Goal: Information Seeking & Learning: Understand process/instructions

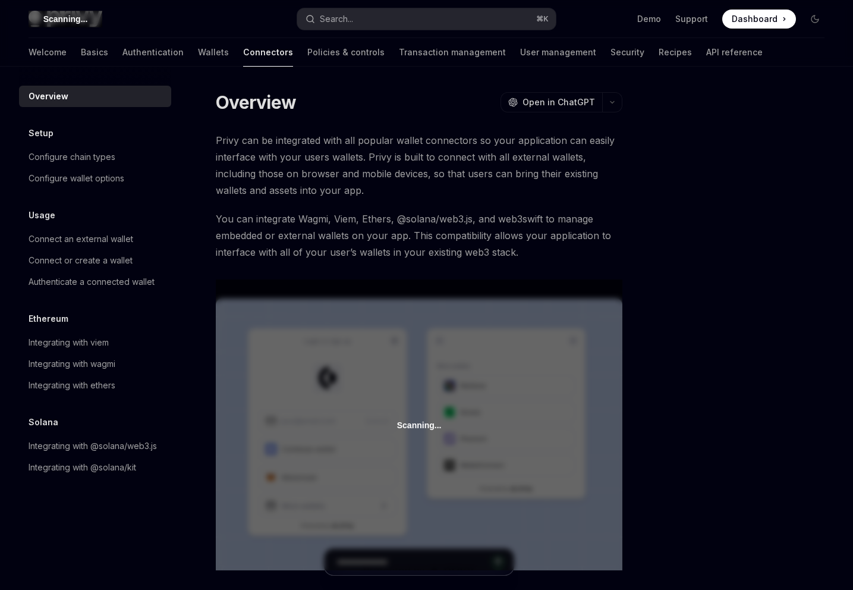
drag, startPoint x: 140, startPoint y: 52, endPoint x: 154, endPoint y: 58, distance: 15.5
click at [142, 53] on div "Welcome Basics Authentication Wallets Connectors Policies & controls Transactio…" at bounding box center [396, 52] width 734 height 29
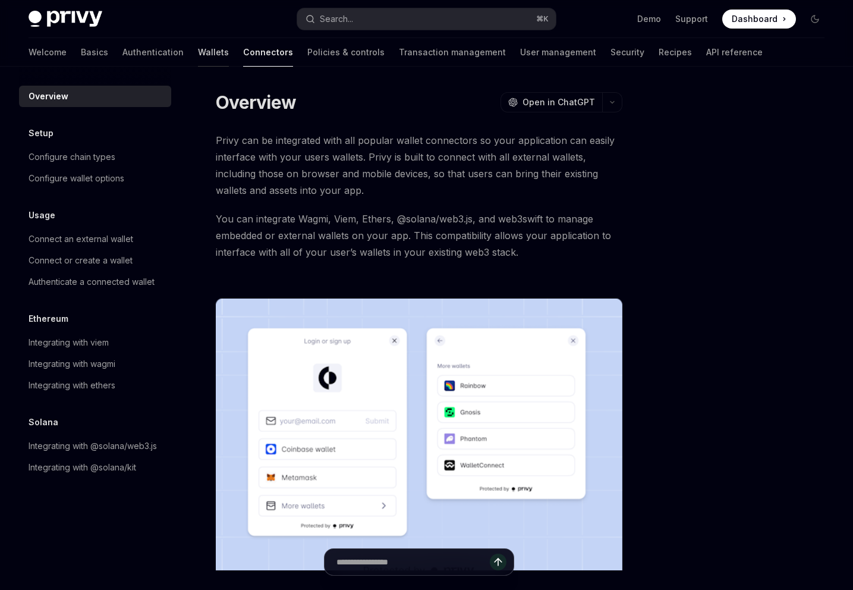
click at [198, 58] on link "Wallets" at bounding box center [213, 52] width 31 height 29
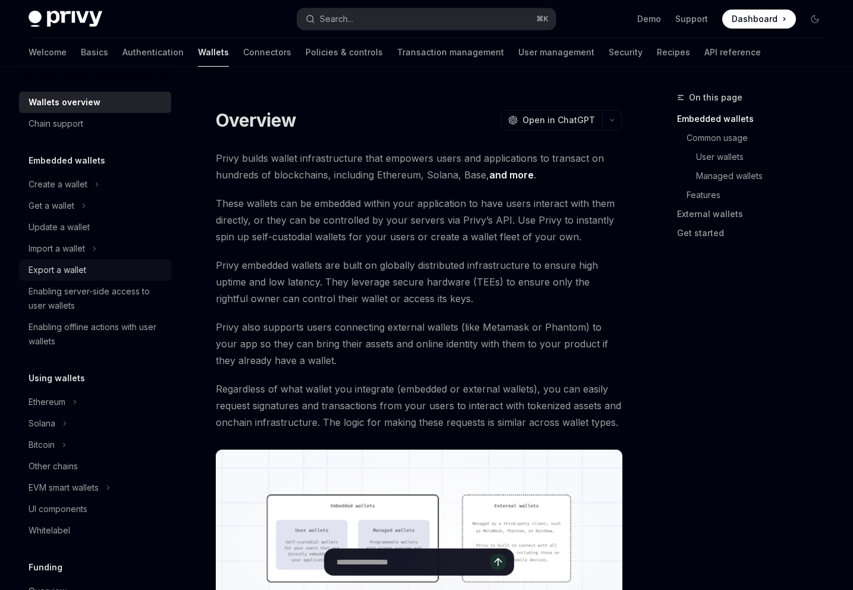
click at [84, 263] on div "Export a wallet" at bounding box center [58, 270] width 58 height 14
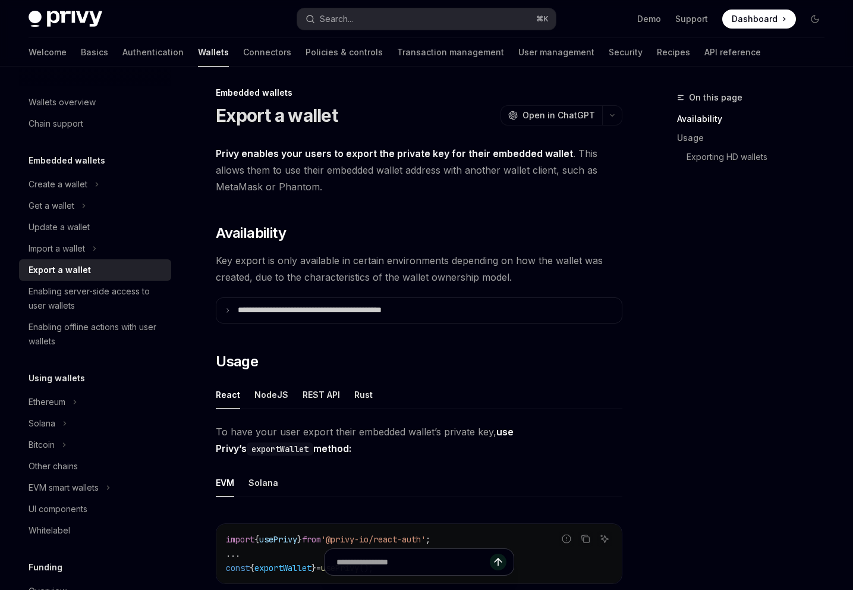
scroll to position [16, 0]
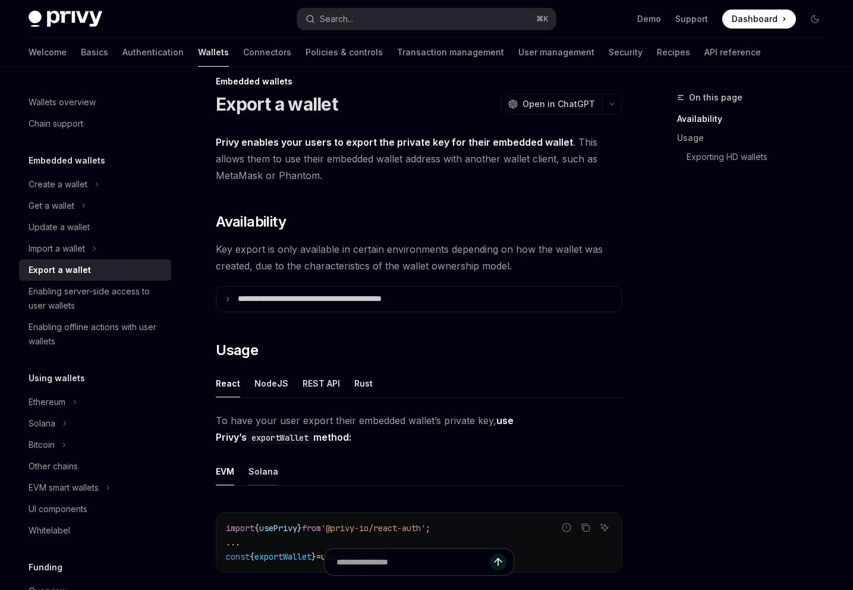
click at [269, 469] on div "Solana" at bounding box center [264, 471] width 30 height 28
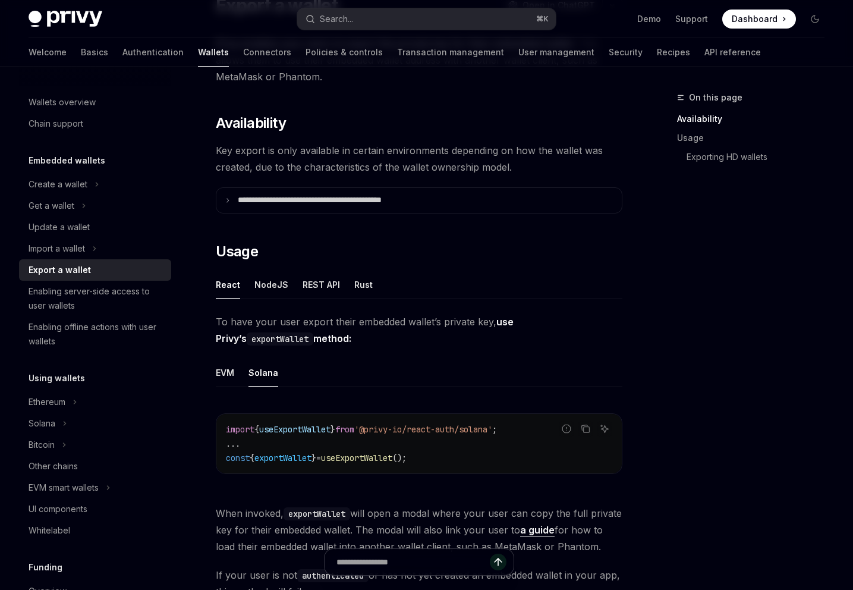
scroll to position [125, 0]
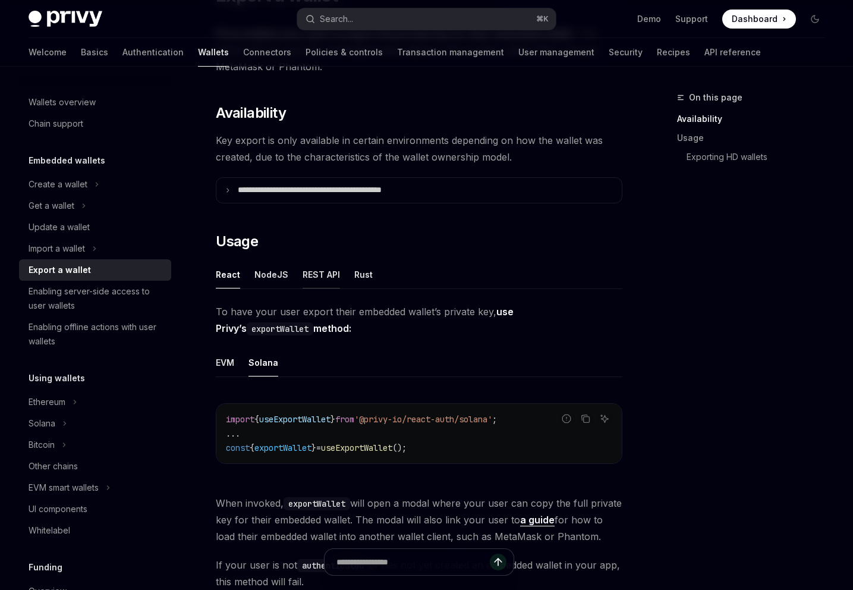
click at [311, 272] on div "REST API" at bounding box center [321, 274] width 37 height 28
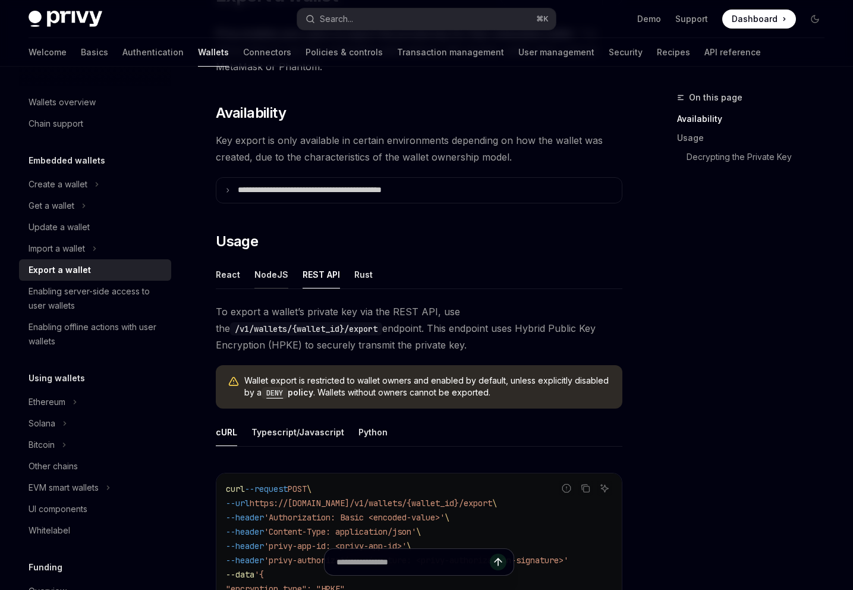
click at [260, 281] on div "NodeJS" at bounding box center [271, 274] width 34 height 28
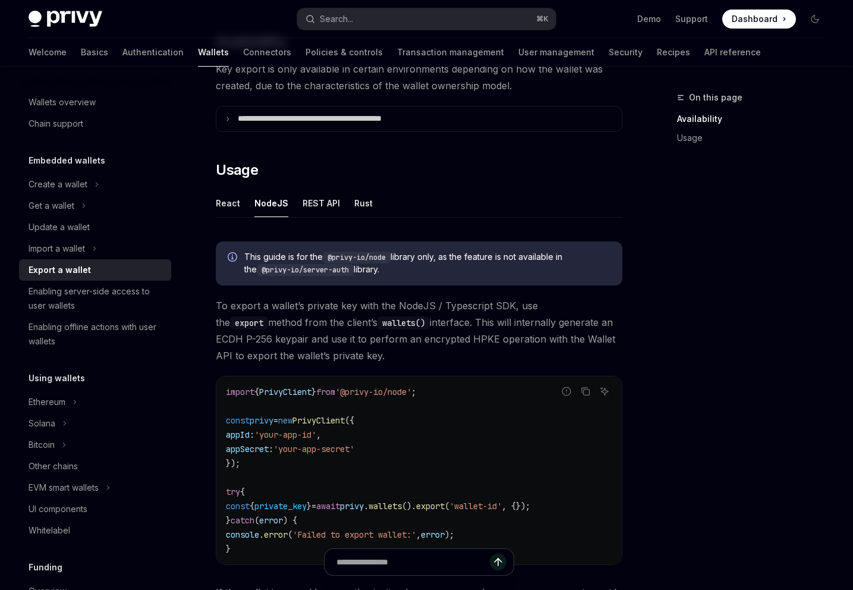
scroll to position [293, 0]
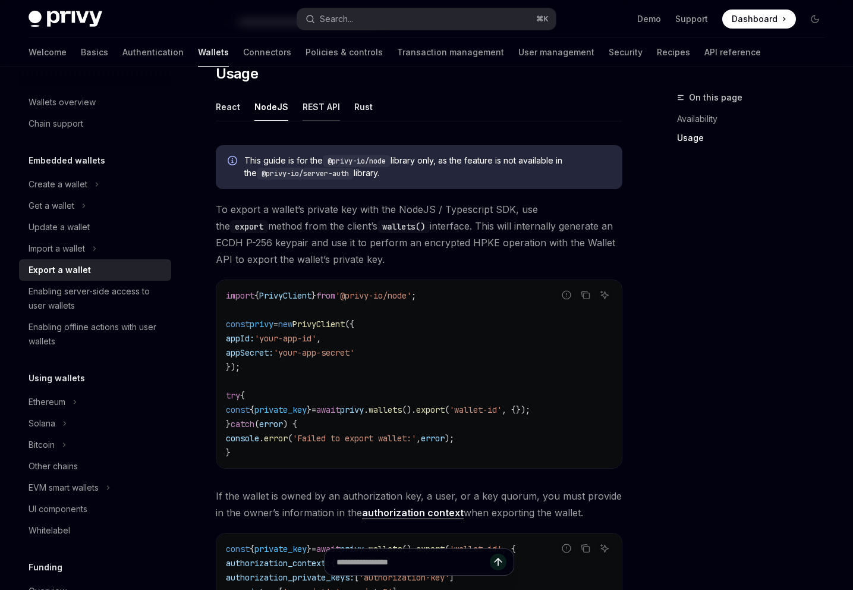
click at [311, 109] on div "REST API" at bounding box center [321, 107] width 37 height 28
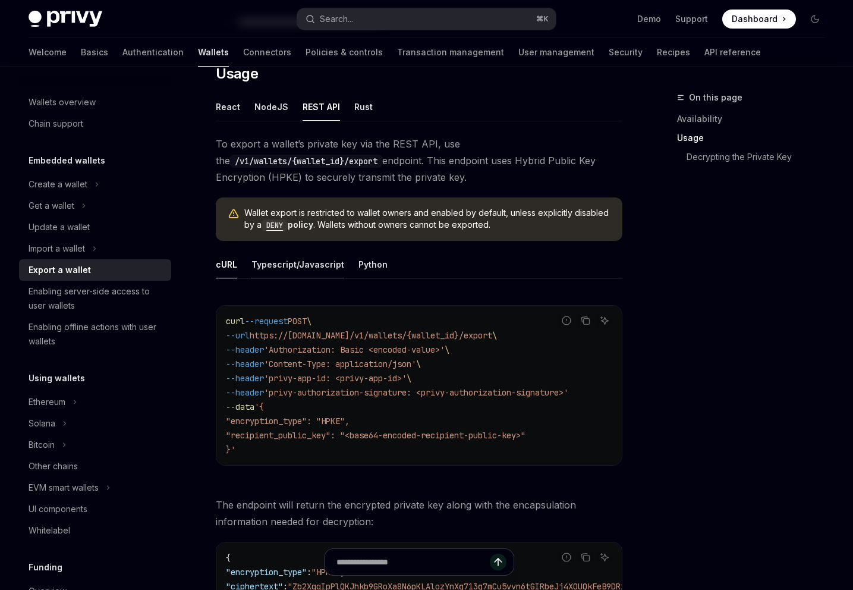
click at [277, 264] on div "Typescript/Javascript" at bounding box center [297, 264] width 93 height 28
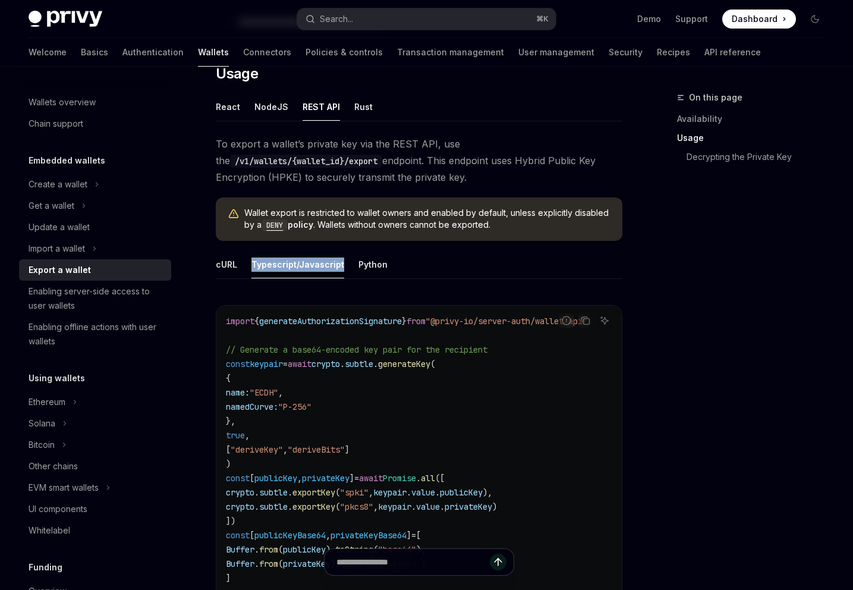
click at [277, 264] on div "Typescript/Javascript" at bounding box center [297, 264] width 93 height 28
click at [363, 266] on div "Python" at bounding box center [372, 264] width 29 height 28
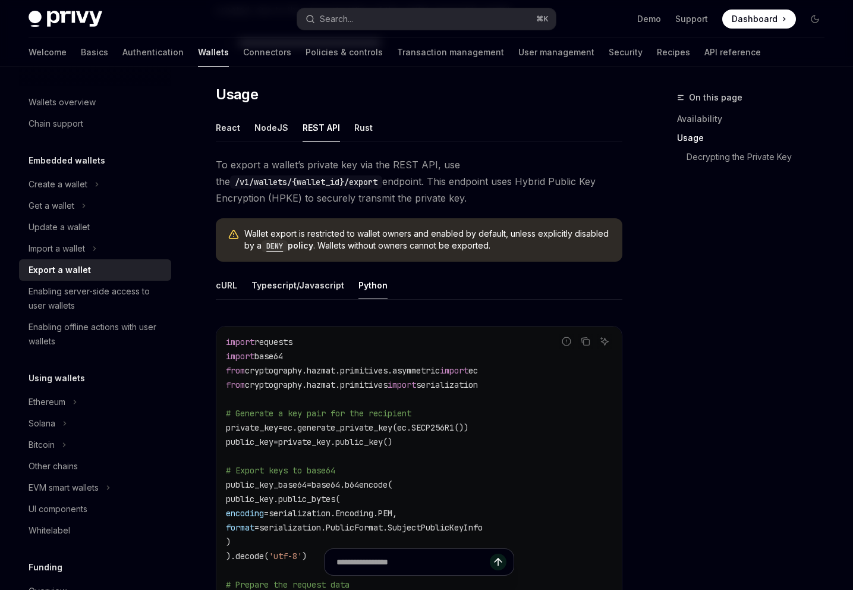
scroll to position [268, 0]
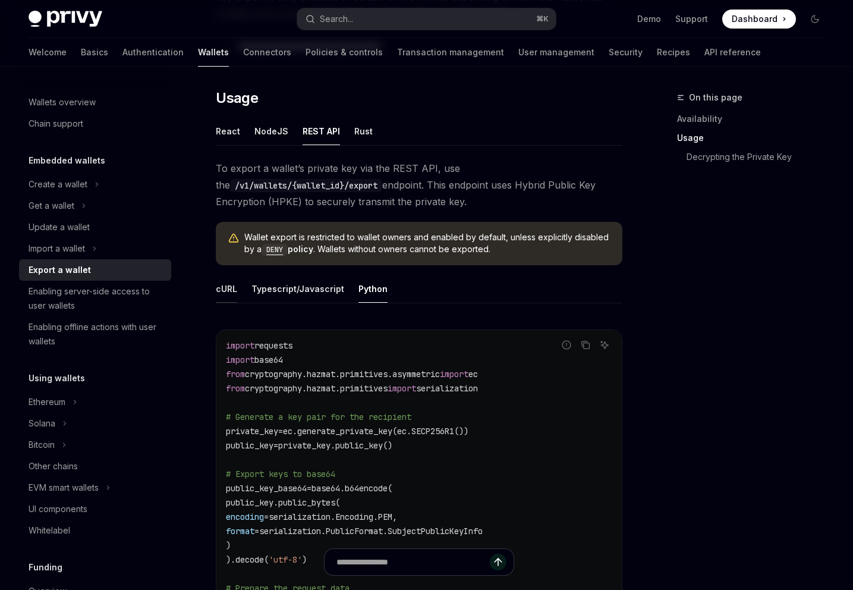
click at [224, 288] on div "cURL" at bounding box center [226, 289] width 21 height 28
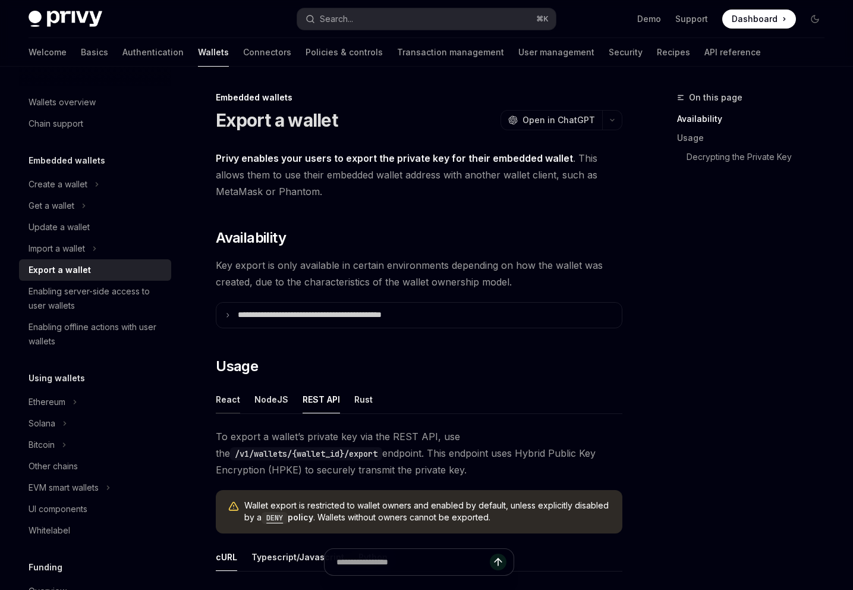
click at [227, 401] on div "React" at bounding box center [228, 399] width 24 height 28
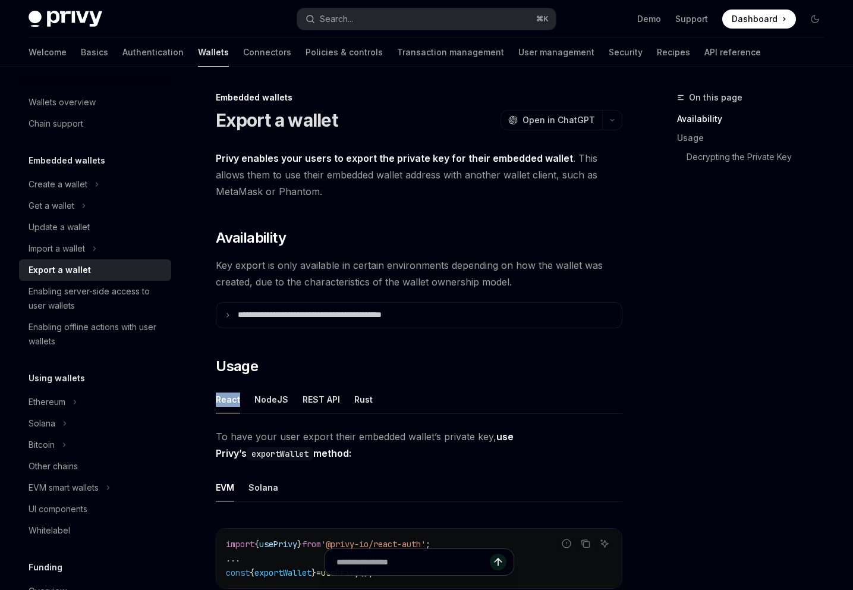
click at [227, 401] on div "React" at bounding box center [228, 399] width 24 height 28
click at [259, 488] on div "Solana" at bounding box center [264, 487] width 30 height 28
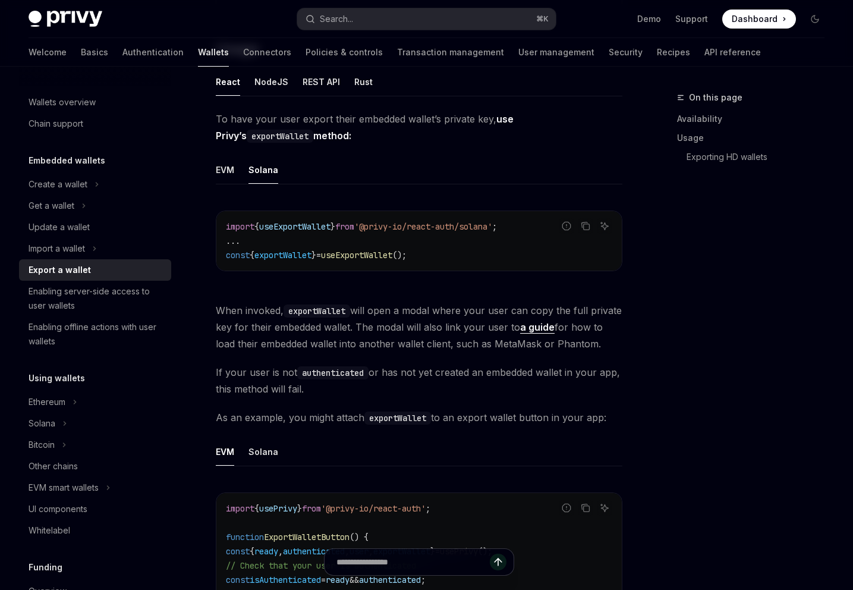
scroll to position [319, 0]
click at [260, 440] on div "Solana" at bounding box center [264, 450] width 30 height 28
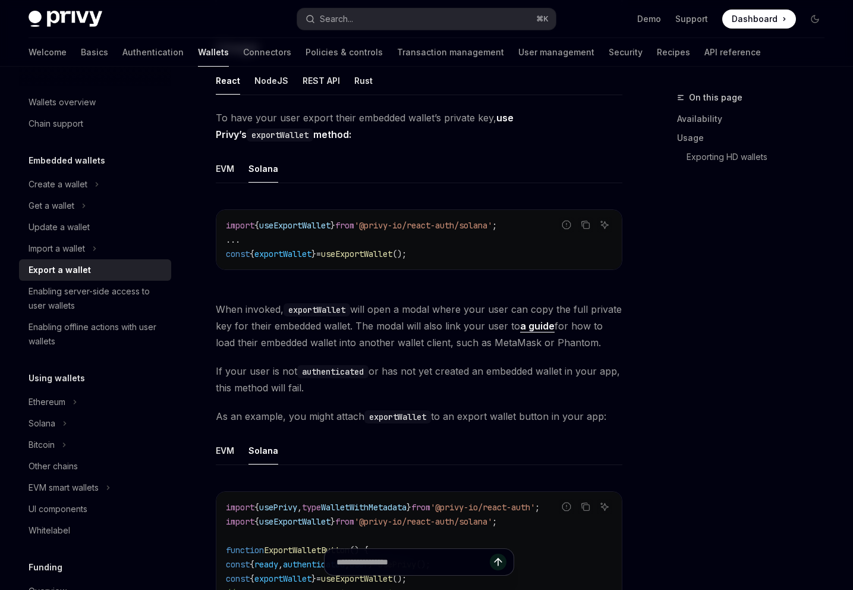
click at [378, 29] on div "Privy Docs home page Search... ⌘ K Demo Support Dashboard Dashboard Search..." at bounding box center [427, 19] width 796 height 38
click at [380, 27] on button "Search... ⌘ K" at bounding box center [426, 18] width 259 height 21
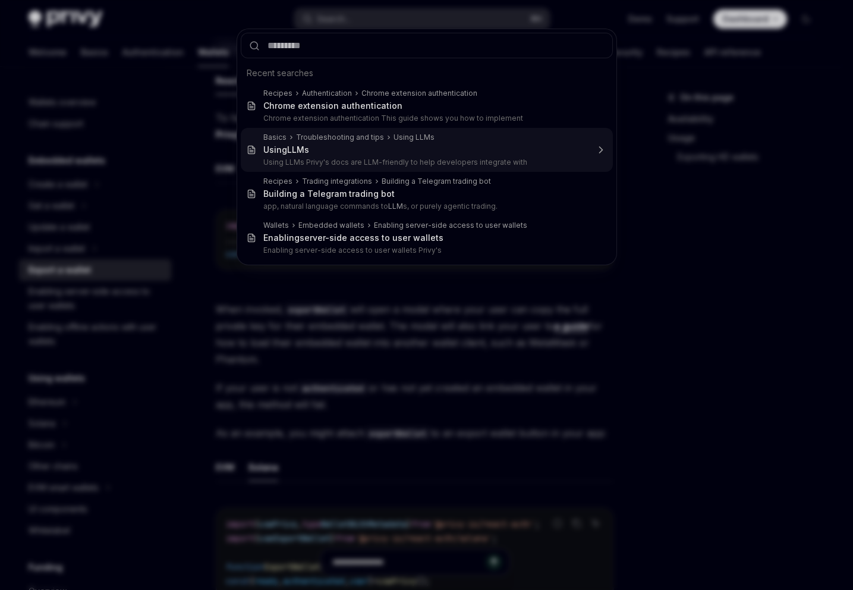
type textarea "*"
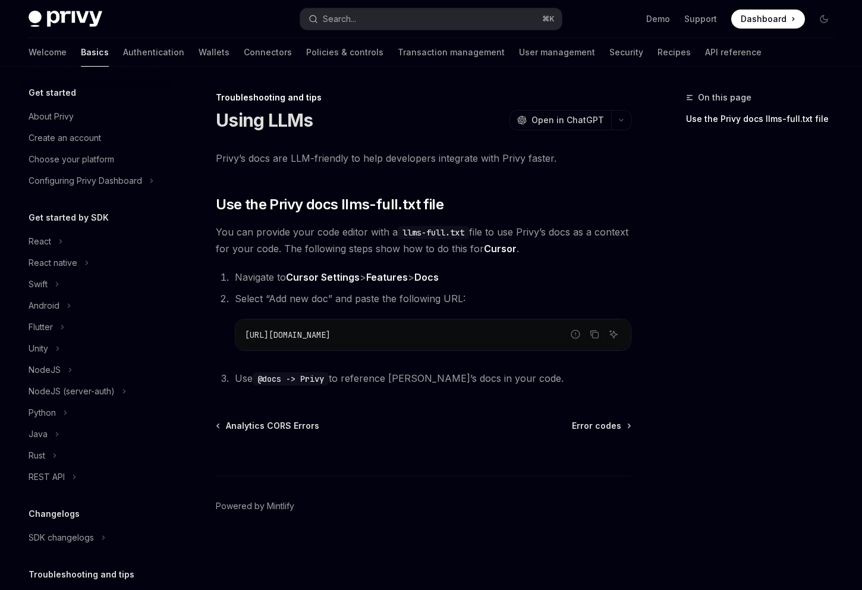
scroll to position [86, 0]
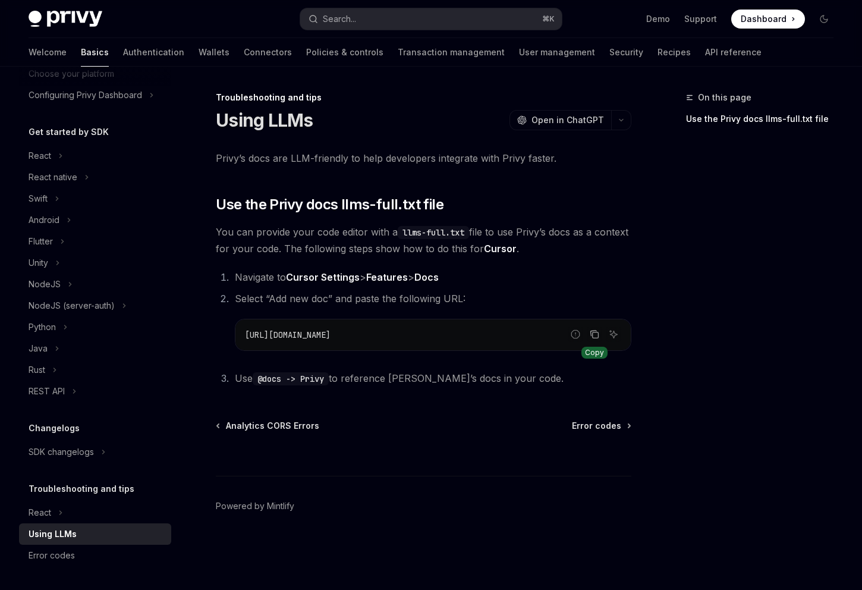
click at [595, 340] on button "Copy the contents from the code block" at bounding box center [594, 333] width 15 height 15
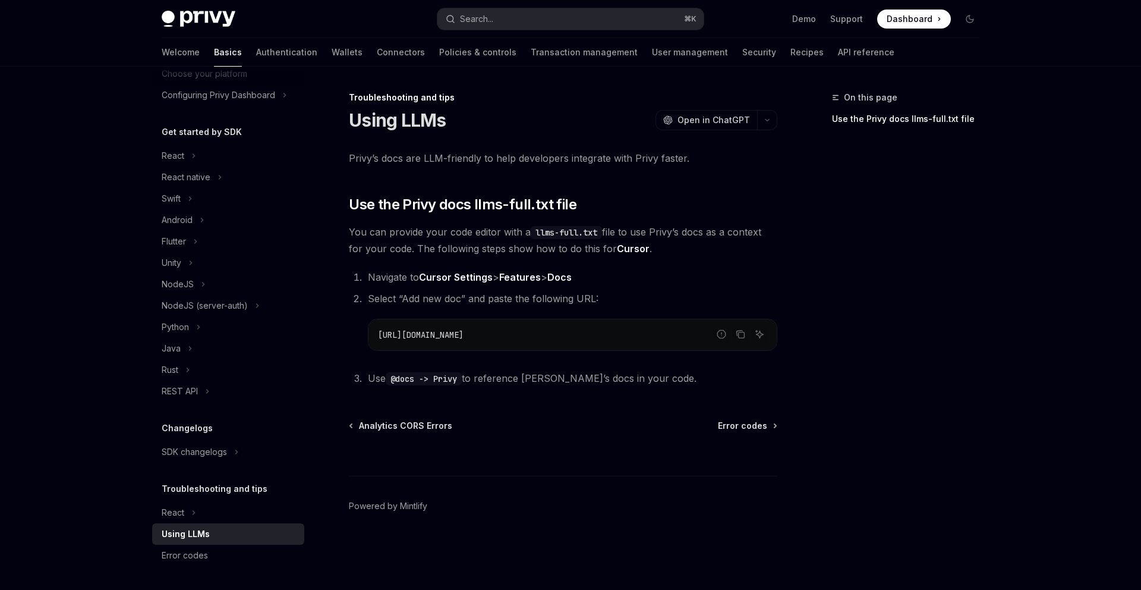
type textarea "*"
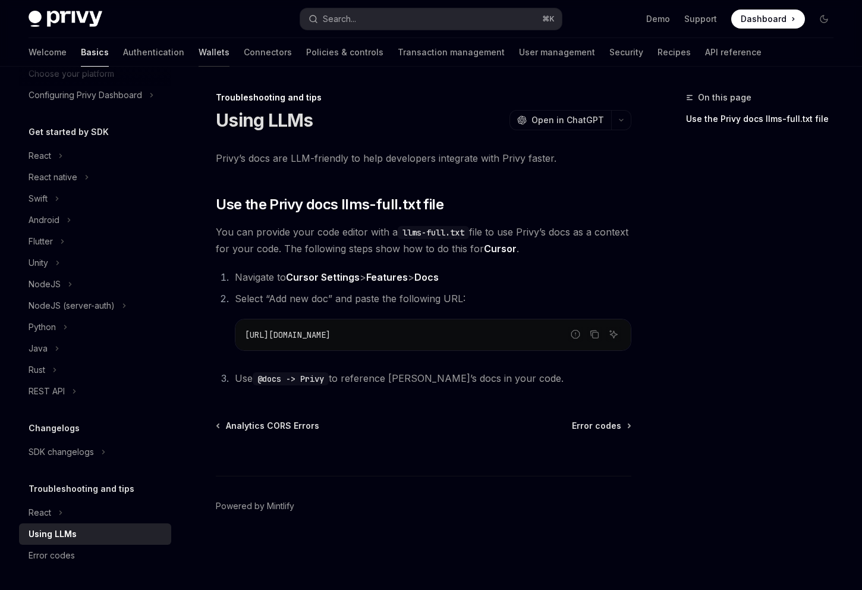
click at [199, 49] on link "Wallets" at bounding box center [214, 52] width 31 height 29
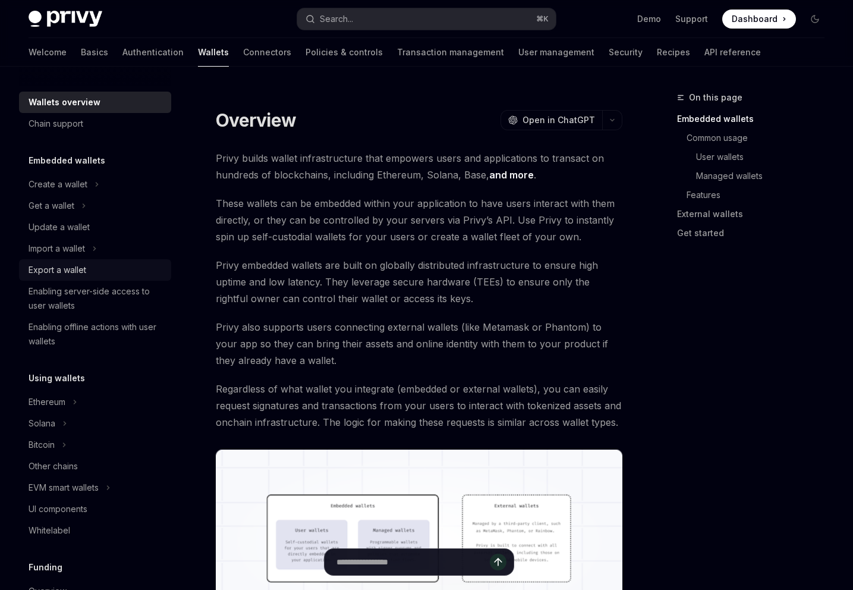
click at [67, 268] on div "Export a wallet" at bounding box center [58, 270] width 58 height 14
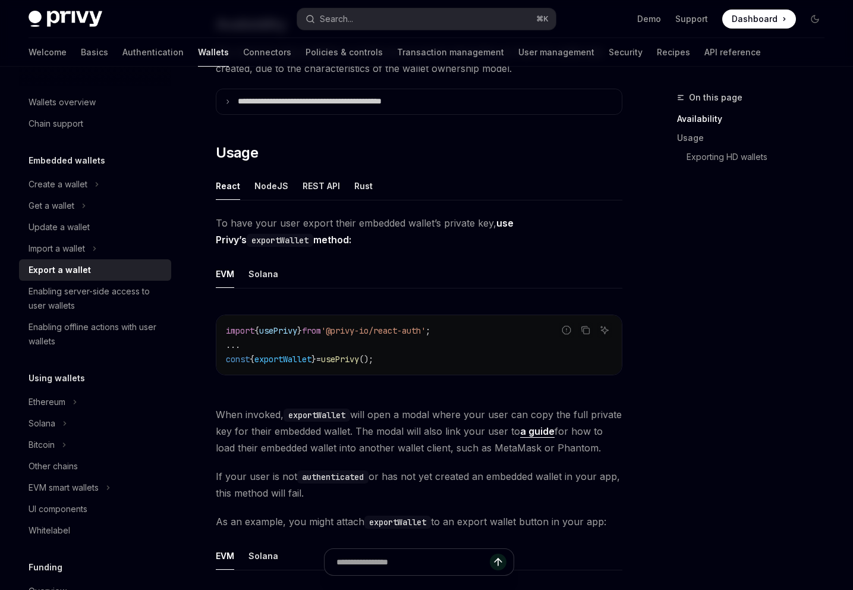
scroll to position [240, 0]
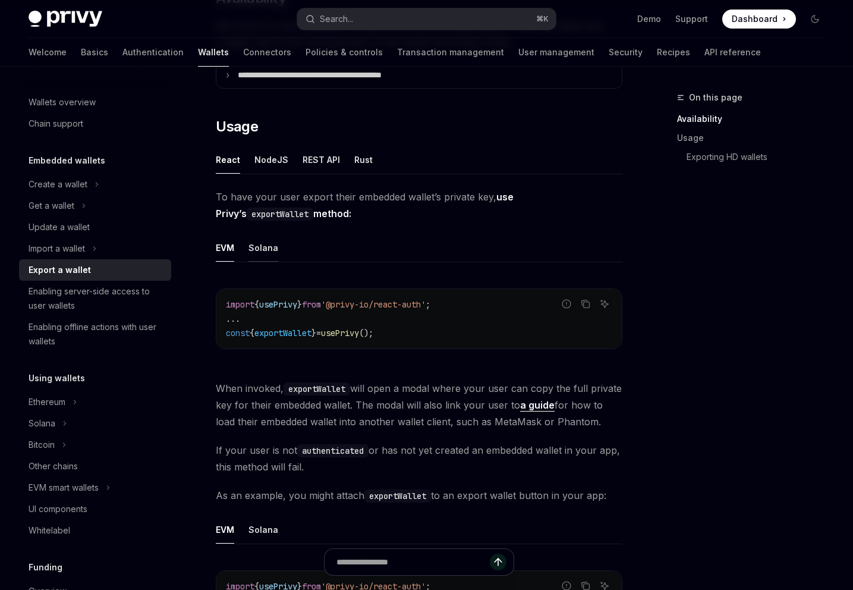
click at [268, 249] on div "Solana" at bounding box center [264, 248] width 30 height 28
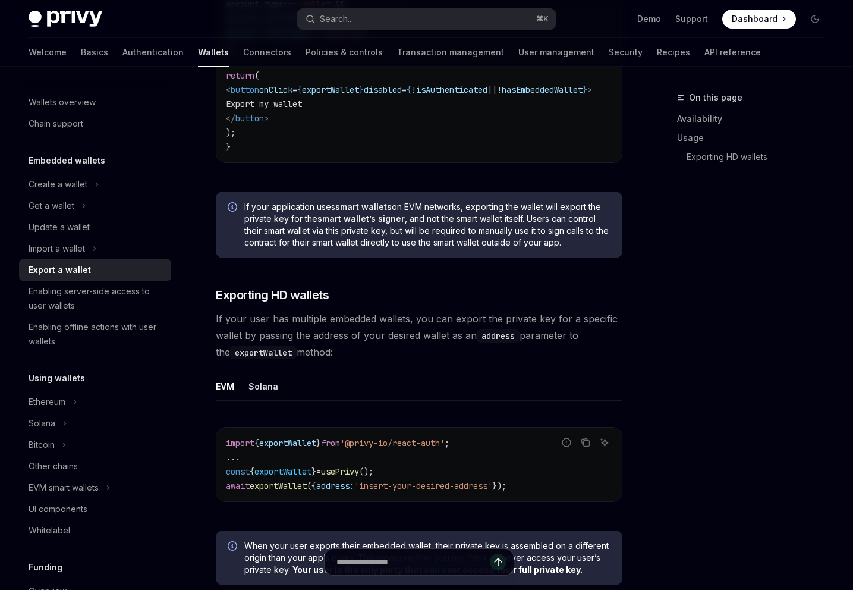
scroll to position [951, 0]
click at [263, 385] on div "Solana" at bounding box center [264, 386] width 30 height 28
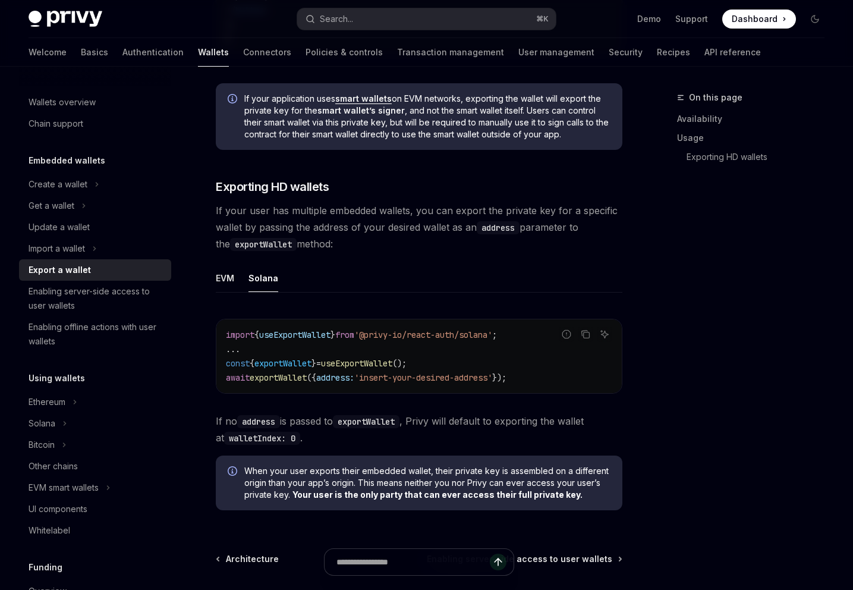
scroll to position [1069, 0]
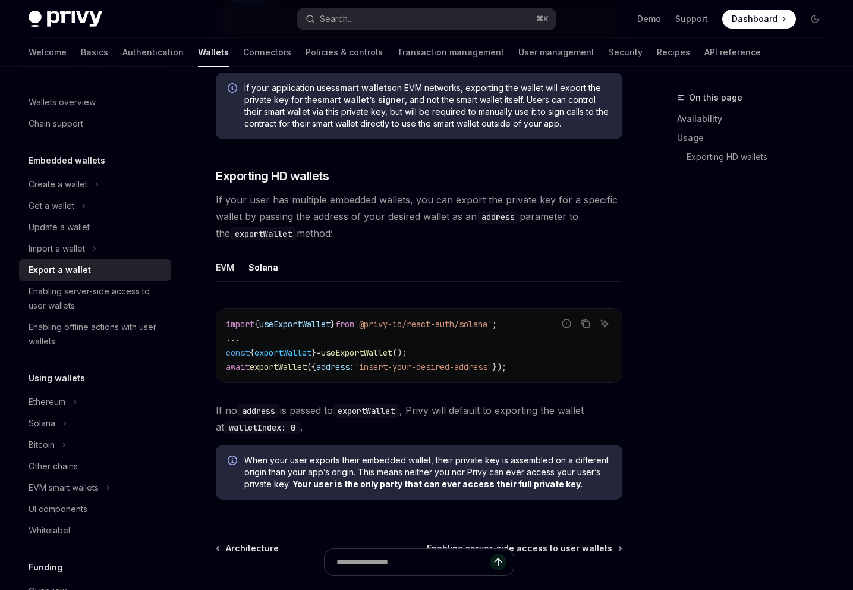
drag, startPoint x: 225, startPoint y: 168, endPoint x: 231, endPoint y: 175, distance: 10.1
drag, startPoint x: 231, startPoint y: 175, endPoint x: 285, endPoint y: 206, distance: 61.5
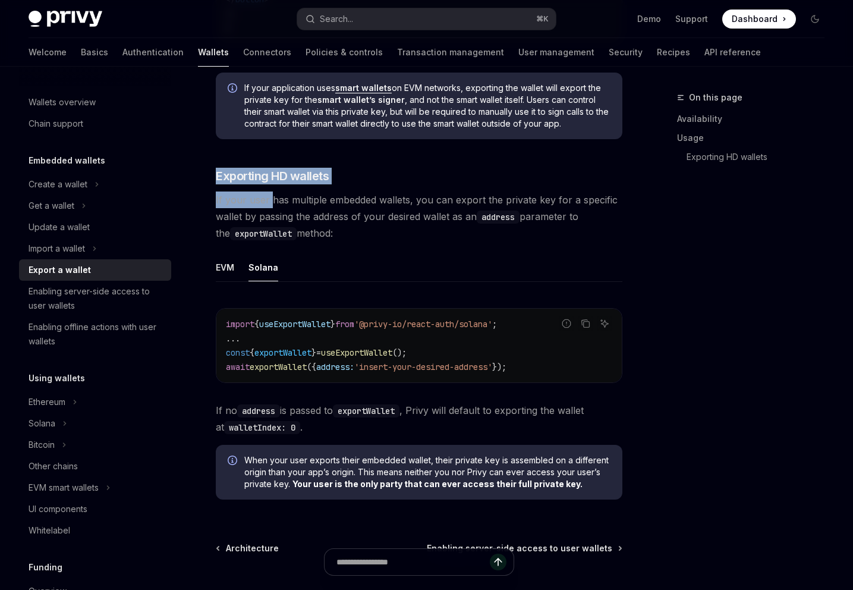
drag, startPoint x: 285, startPoint y: 206, endPoint x: 329, endPoint y: 243, distance: 57.8
click at [331, 241] on span "If your user has multiple embedded wallets, you can export the private key for …" at bounding box center [419, 216] width 407 height 50
click at [253, 178] on span "Exporting HD wallets" at bounding box center [272, 176] width 113 height 17
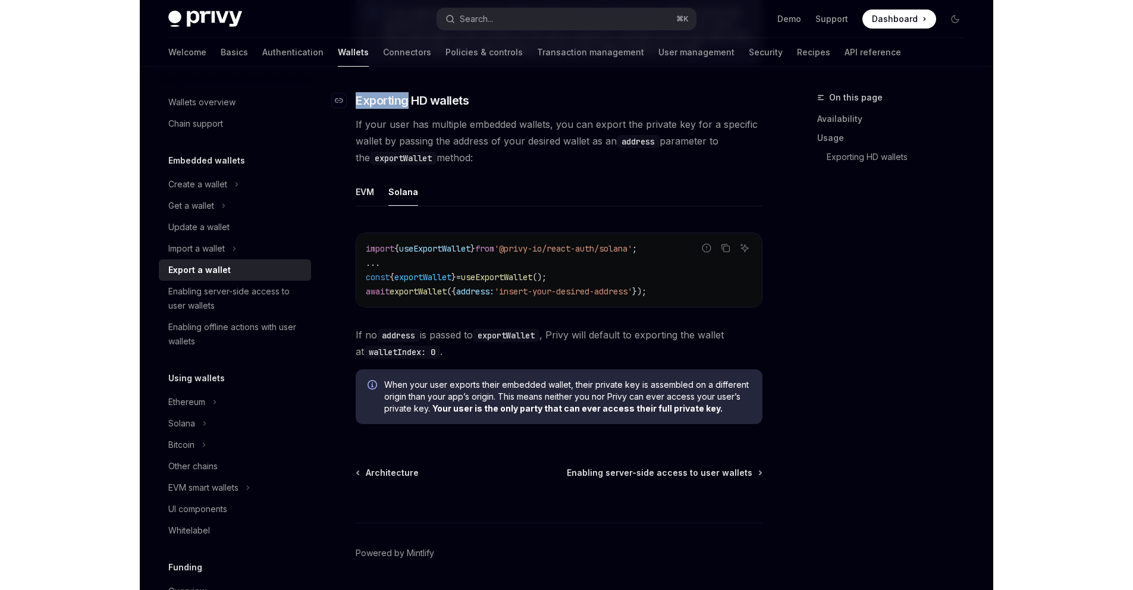
scroll to position [1150, 0]
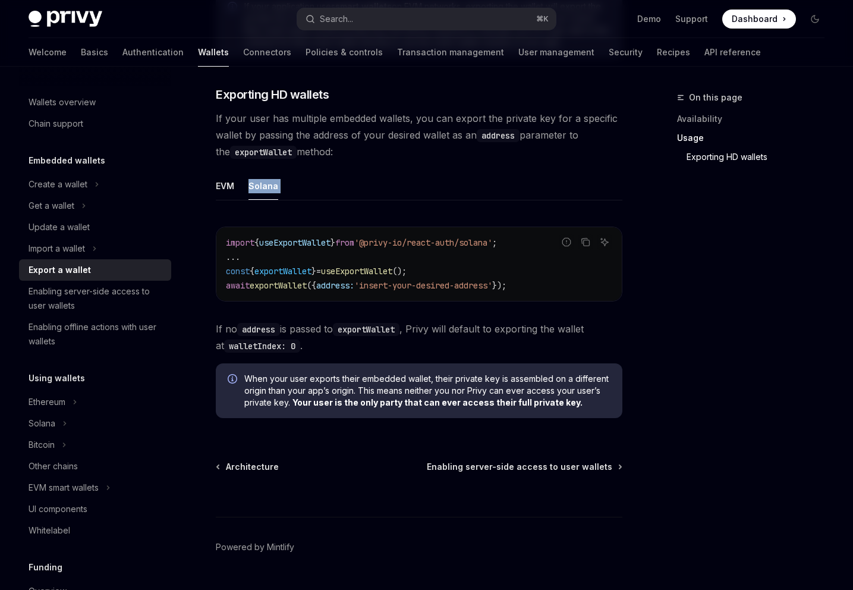
drag, startPoint x: 253, startPoint y: 178, endPoint x: 259, endPoint y: 178, distance: 6.6
click at [247, 97] on span "Exporting HD wallets" at bounding box center [272, 94] width 113 height 17
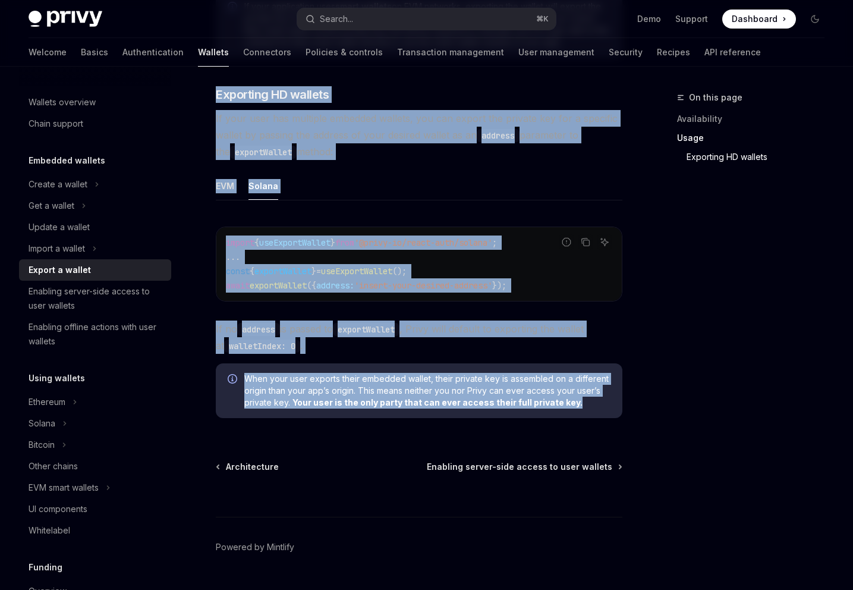
drag, startPoint x: 240, startPoint y: 89, endPoint x: 403, endPoint y: 424, distance: 372.8
copy div "Exporting HD wallets If your user has multiple embedded wallets, you can export…"
click at [229, 188] on div "EVM" at bounding box center [225, 186] width 18 height 28
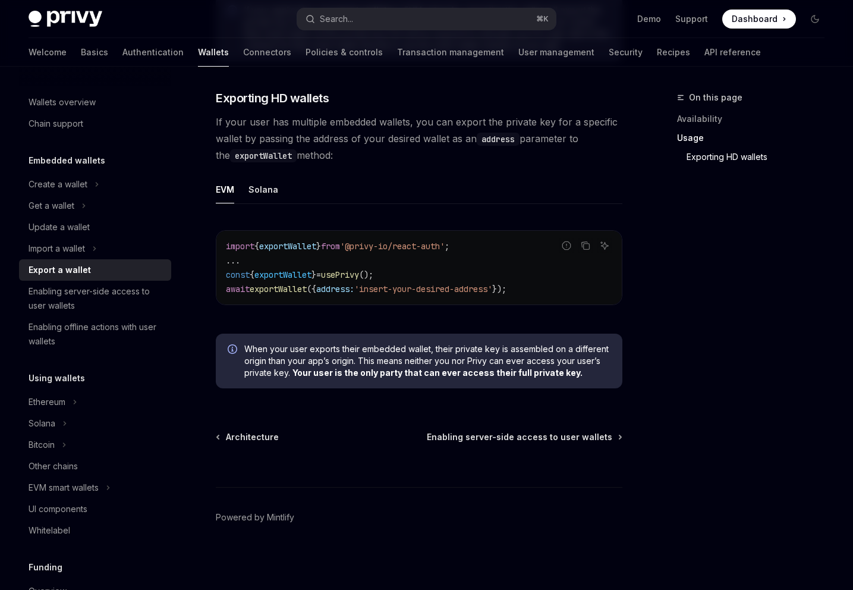
click at [229, 188] on div "EVM" at bounding box center [225, 189] width 18 height 28
click at [262, 188] on div "Solana" at bounding box center [264, 189] width 30 height 28
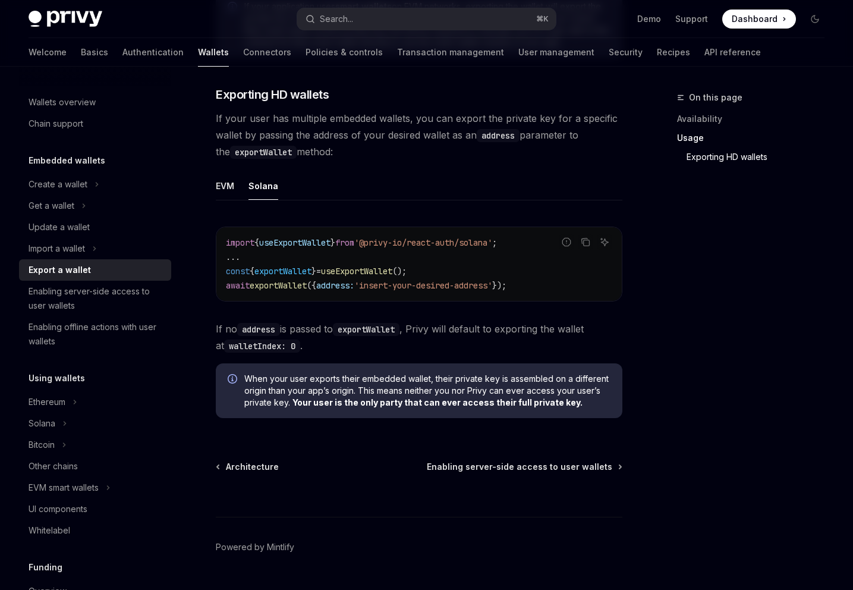
click at [331, 242] on span "useExportWallet" at bounding box center [294, 242] width 71 height 11
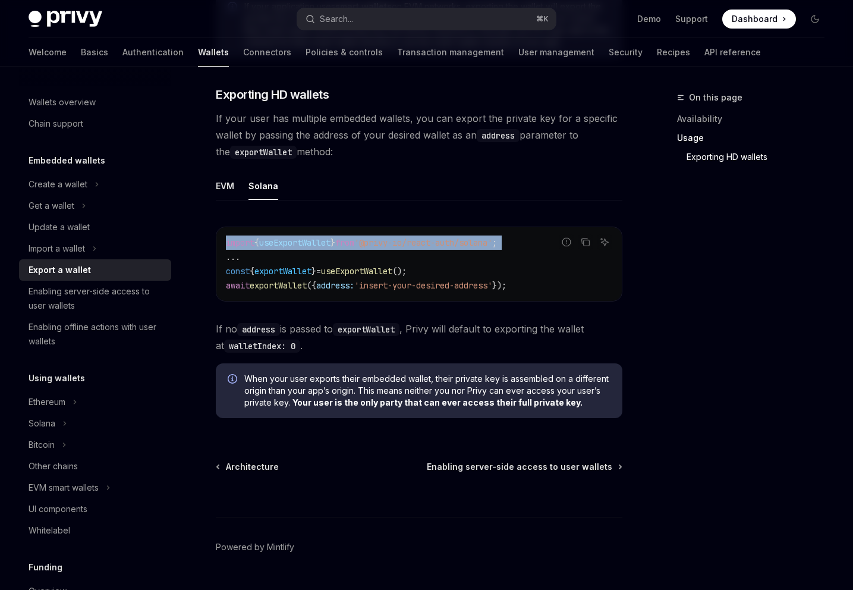
click at [331, 242] on span "useExportWallet" at bounding box center [294, 242] width 71 height 11
copy code "import { useExportWallet } from '@privy-io/react-auth/solana' ;"
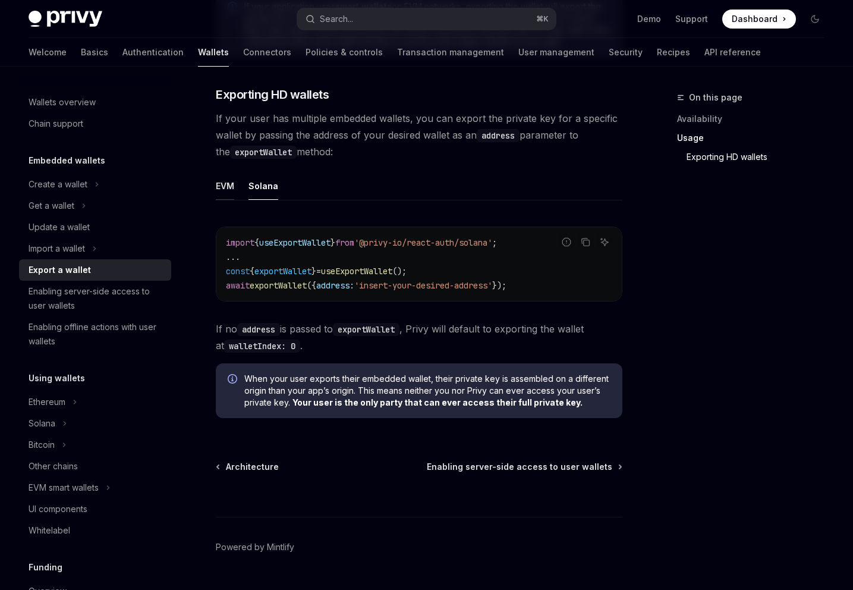
click at [229, 190] on div "EVM" at bounding box center [225, 186] width 18 height 28
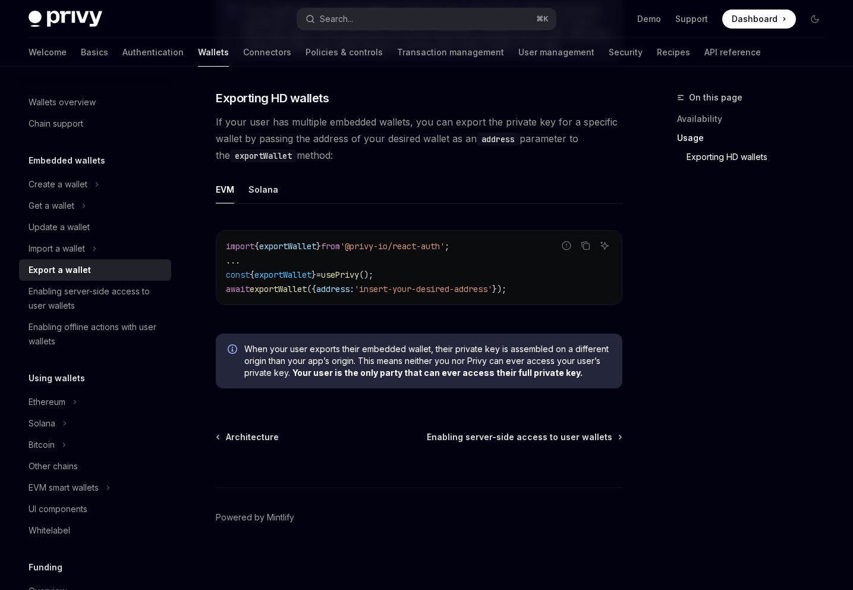
click at [259, 243] on span "{" at bounding box center [256, 246] width 5 height 11
copy code "import { exportWallet } from '@privy-io/react-auth' ;"
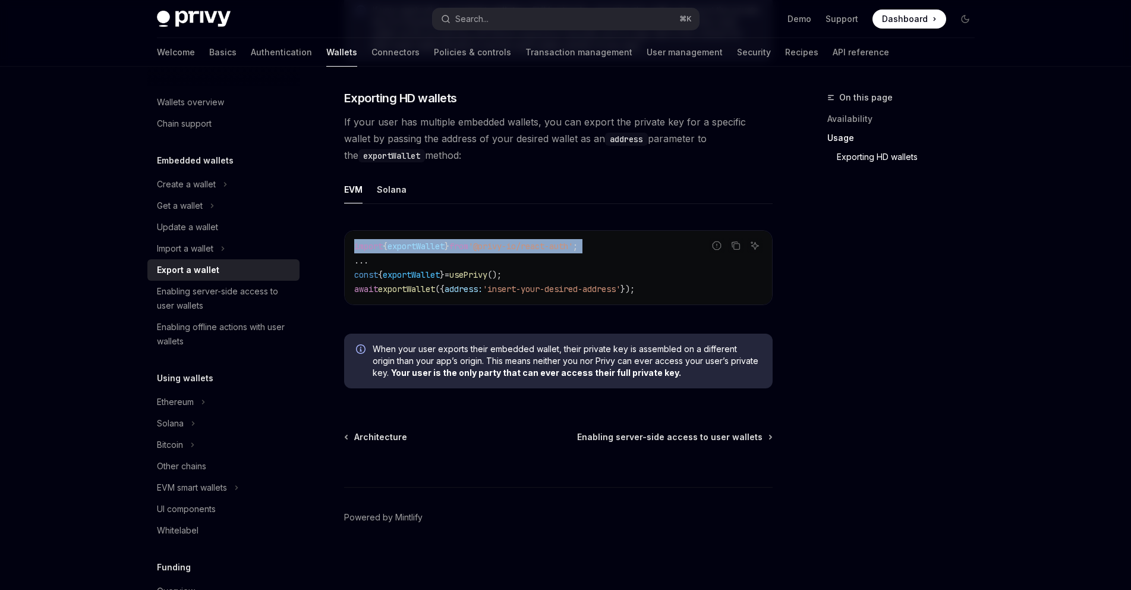
type textarea "*"
